Goal: Task Accomplishment & Management: Manage account settings

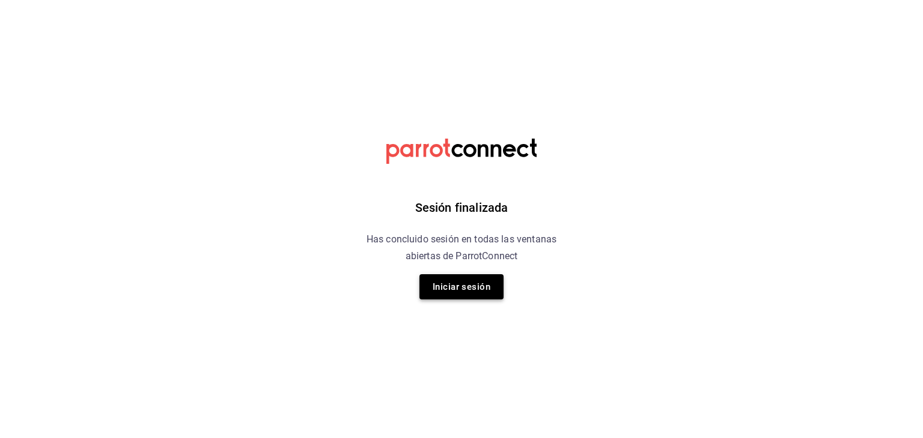
click at [452, 285] on button "Iniciar sesión" at bounding box center [461, 286] width 84 height 25
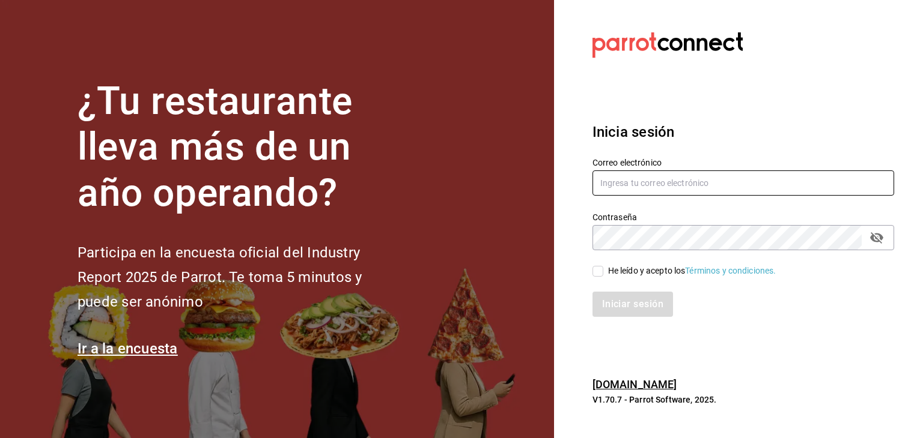
click at [647, 186] on input "text" at bounding box center [743, 183] width 302 height 25
type input "[EMAIL_ADDRESS][DOMAIN_NAME]"
click at [591, 267] on div "He leído y acepto los Términos y condiciones." at bounding box center [736, 264] width 316 height 28
click at [596, 272] on input "He leído y acepto los Términos y condiciones." at bounding box center [597, 271] width 11 height 11
checkbox input "true"
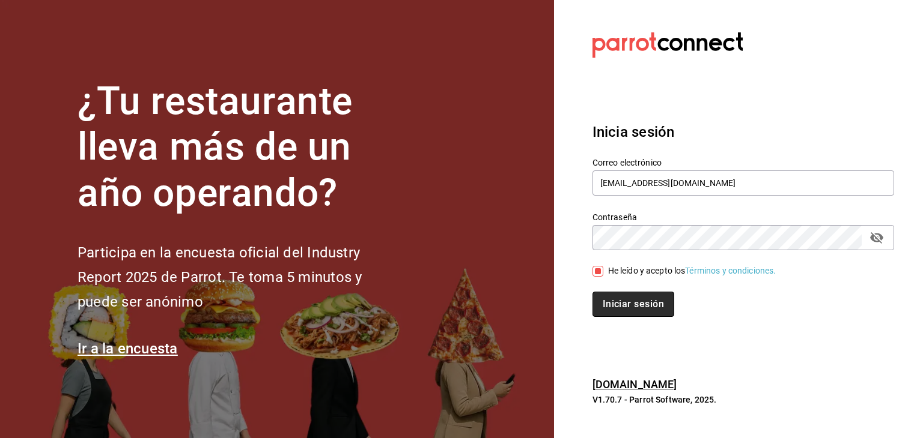
click at [613, 300] on button "Iniciar sesión" at bounding box center [633, 304] width 82 height 25
